Goal: Information Seeking & Learning: Check status

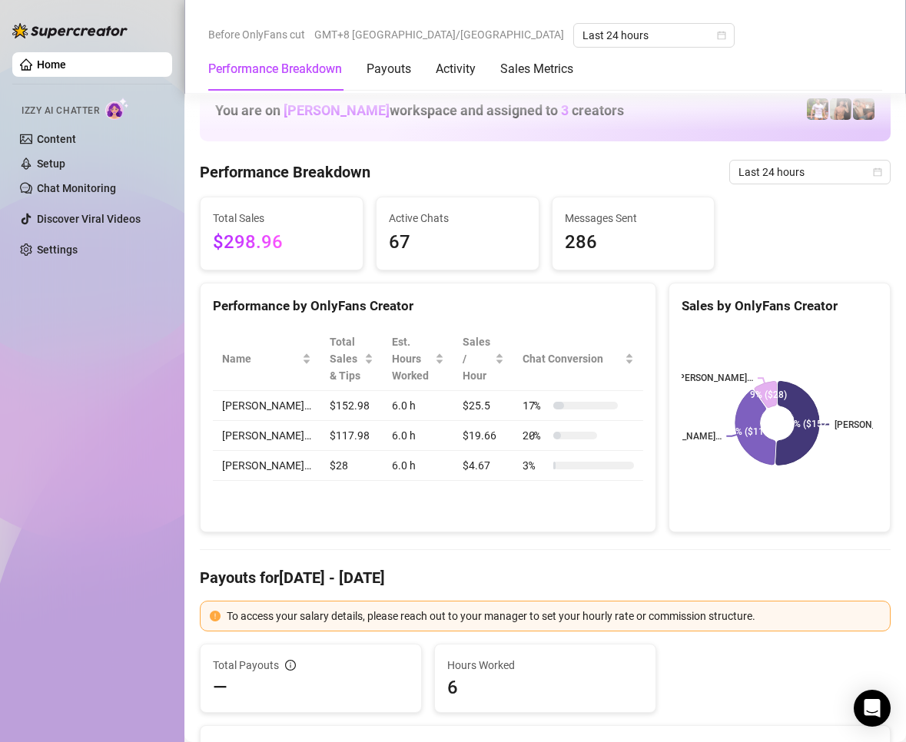
scroll to position [1076, 0]
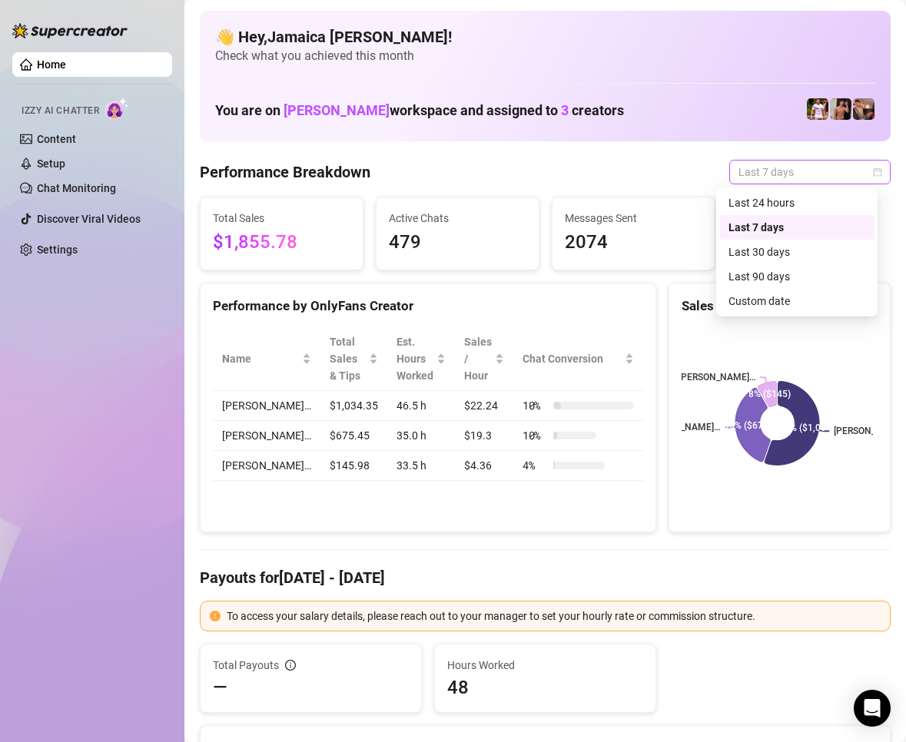
click at [765, 180] on span "Last 7 days" at bounding box center [809, 172] width 143 height 23
click at [778, 208] on div "Last 24 hours" at bounding box center [796, 202] width 137 height 17
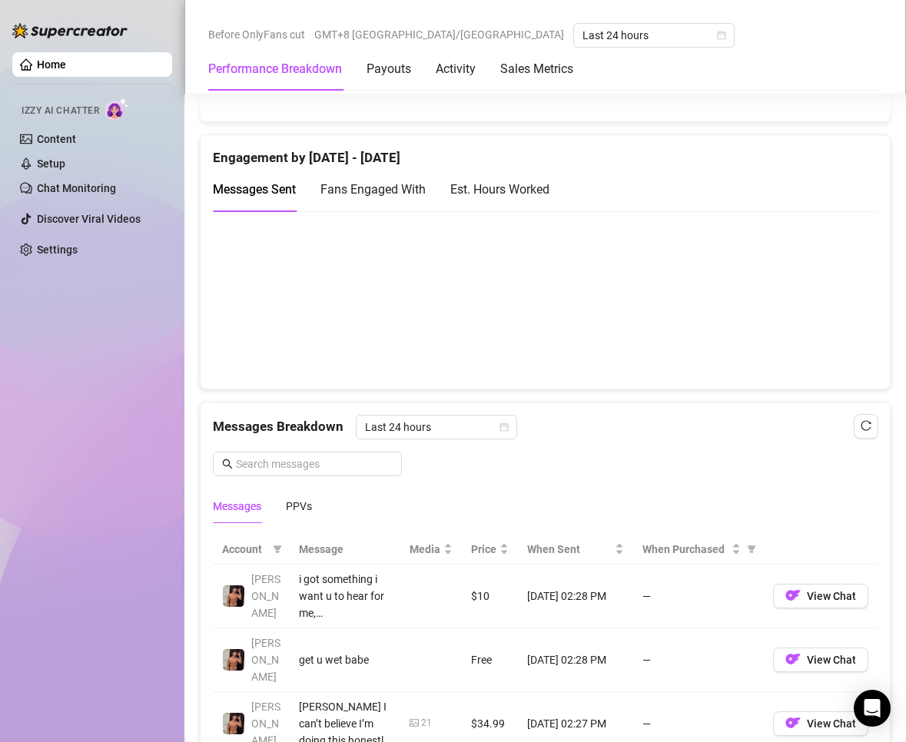
scroll to position [1383, 0]
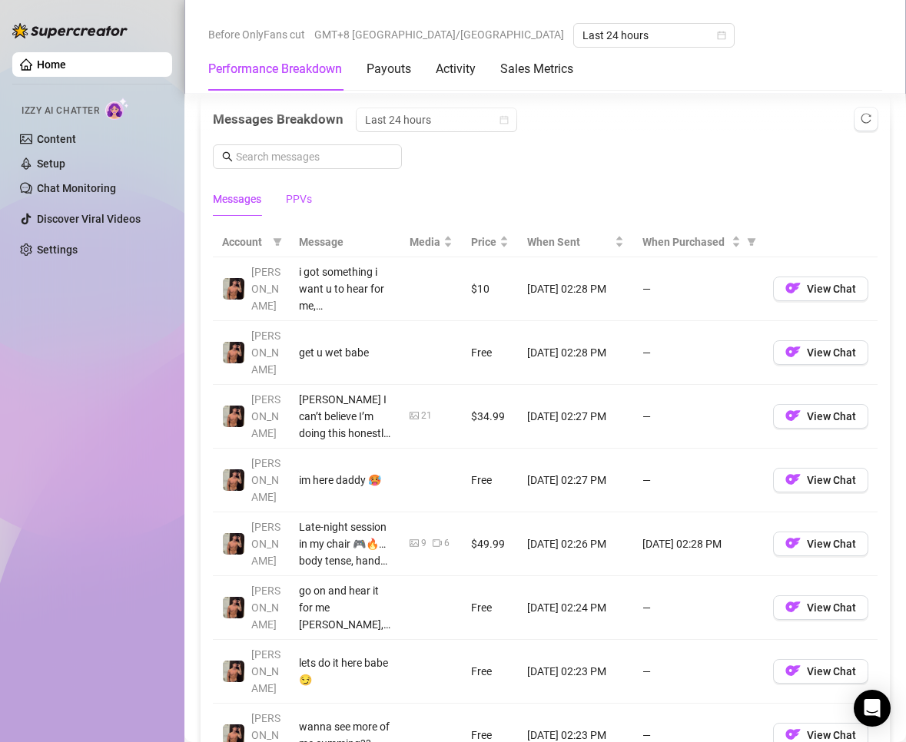
drag, startPoint x: 306, startPoint y: 191, endPoint x: 377, endPoint y: 232, distance: 82.0
click at [306, 192] on div "PPVs" at bounding box center [299, 199] width 26 height 17
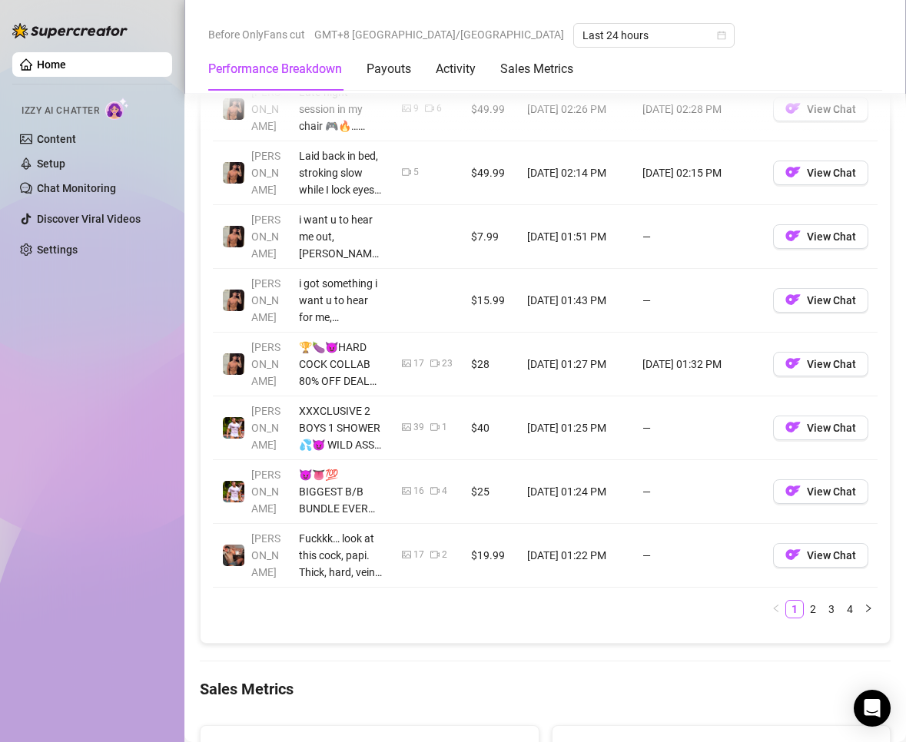
scroll to position [1767, 0]
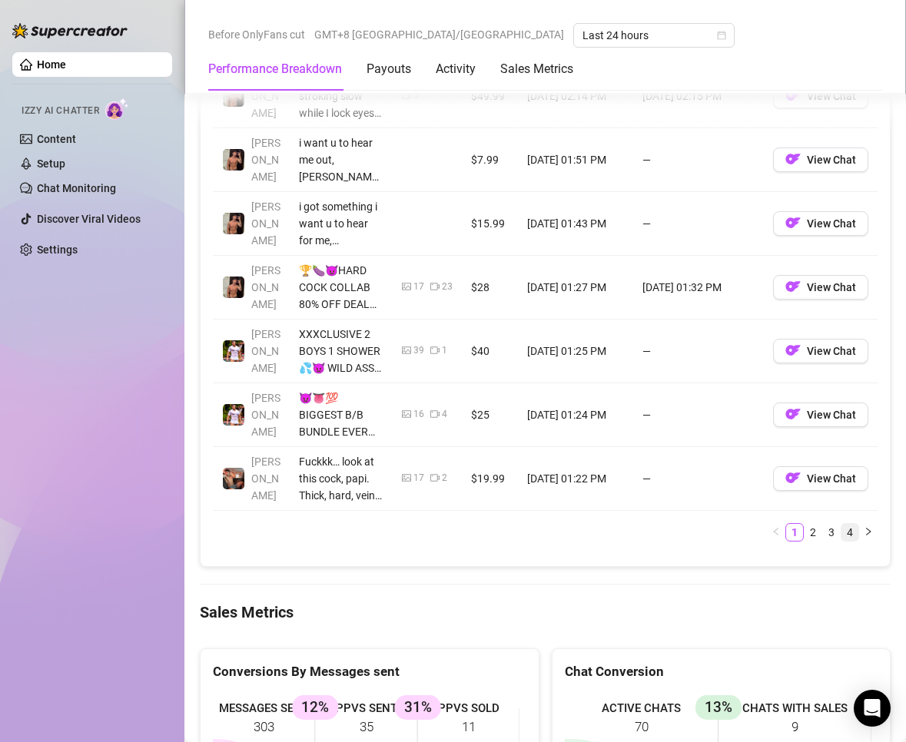
click at [845, 539] on li "4" at bounding box center [850, 532] width 18 height 18
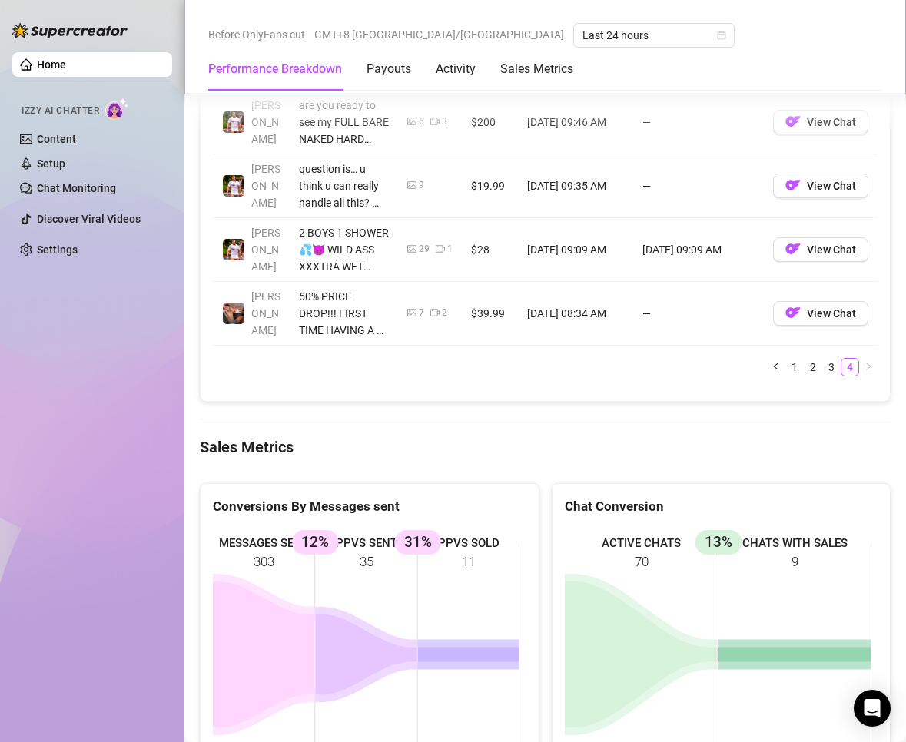
scroll to position [1383, 0]
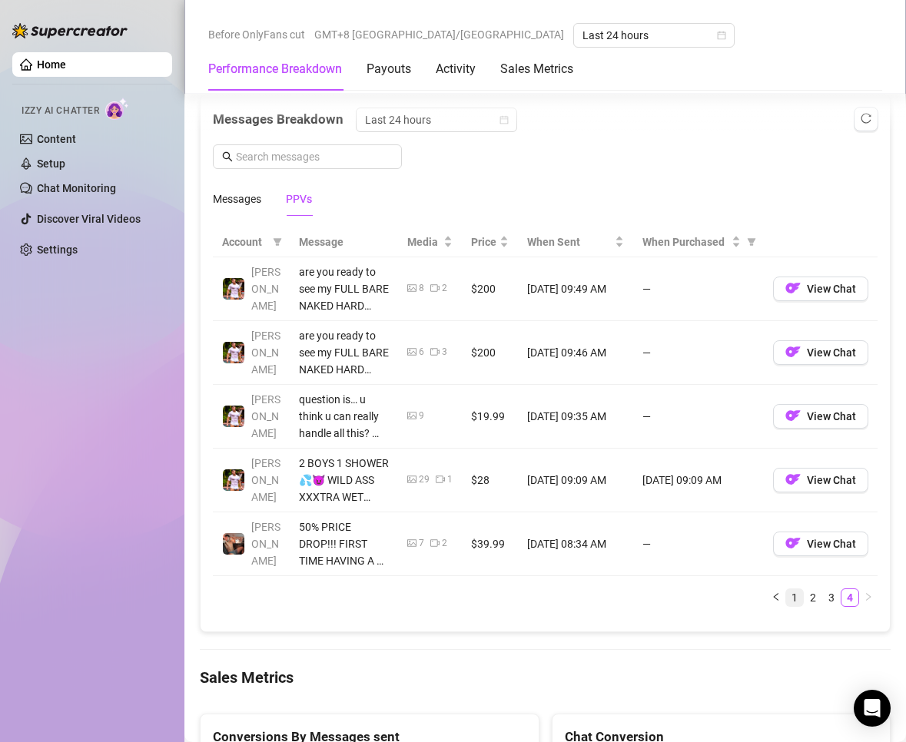
click at [786, 595] on link "1" at bounding box center [794, 597] width 17 height 17
